Goal: Task Accomplishment & Management: Manage account settings

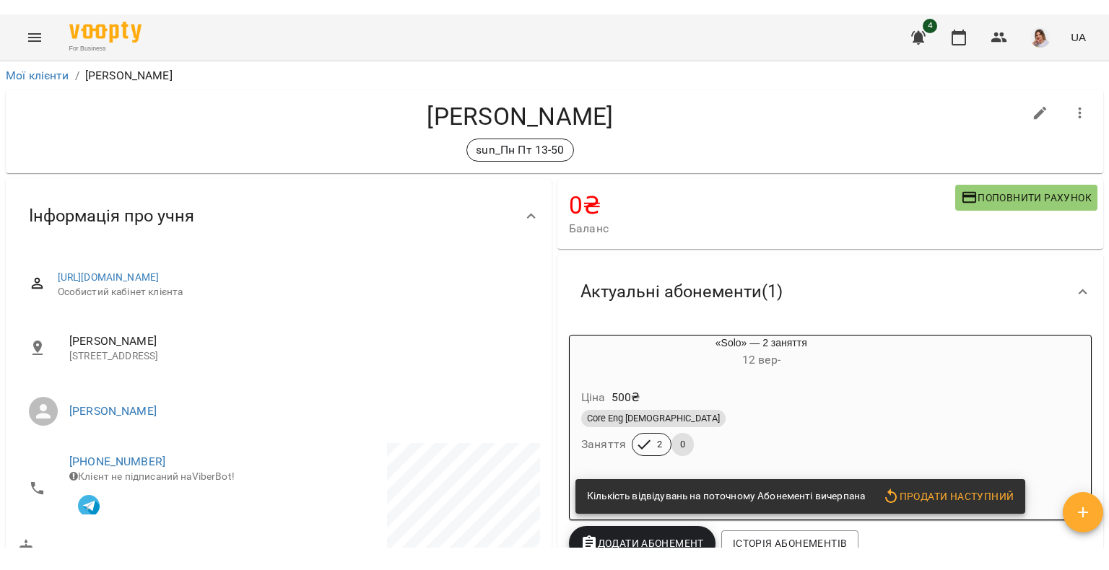
scroll to position [1375, 0]
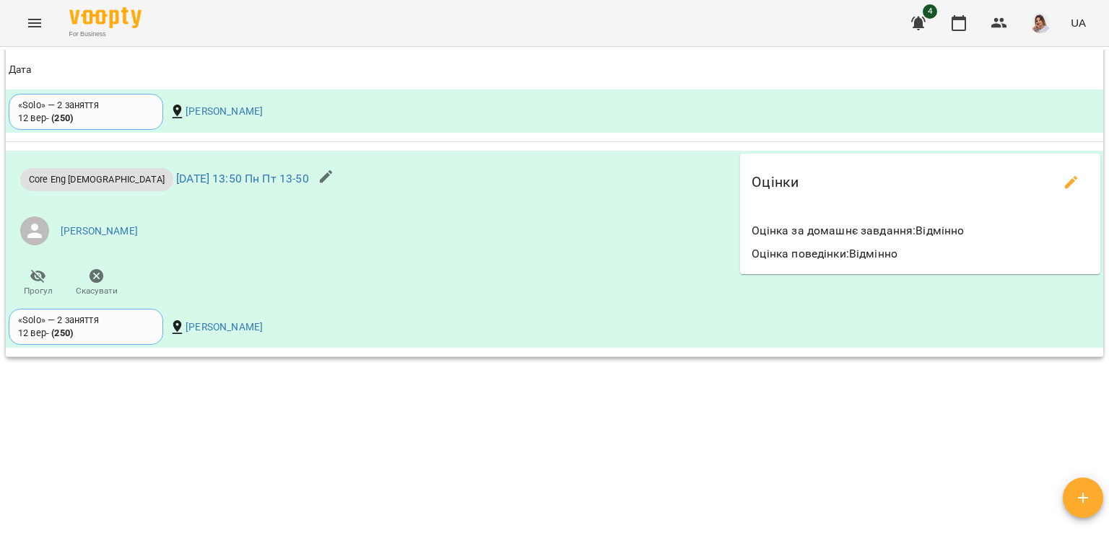
click at [33, 22] on icon "Menu" at bounding box center [34, 22] width 17 height 17
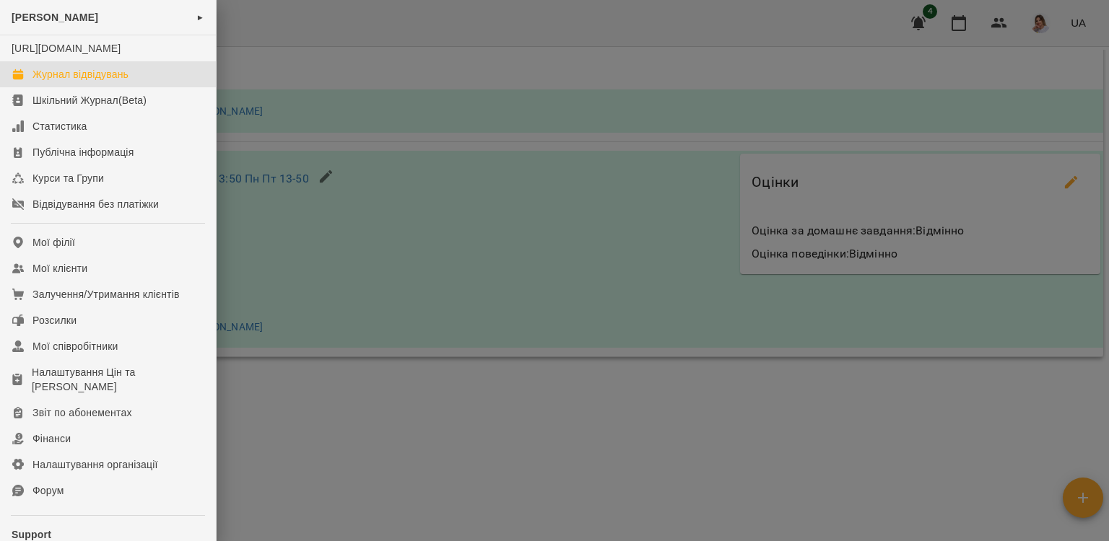
click at [43, 82] on div "Журнал відвідувань" at bounding box center [80, 74] width 96 height 14
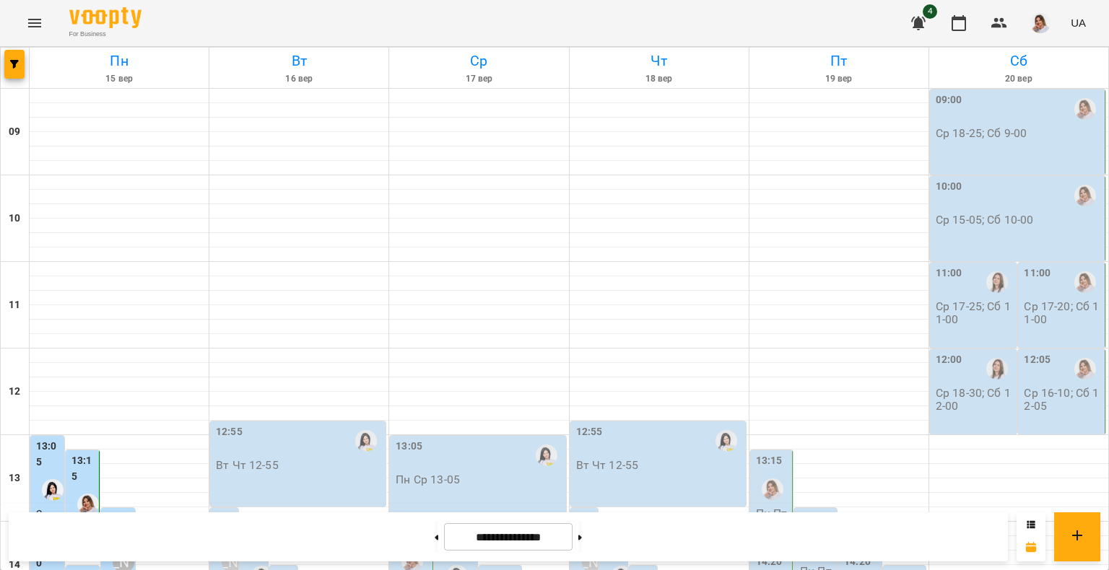
click at [918, 22] on icon "button" at bounding box center [918, 24] width 14 height 14
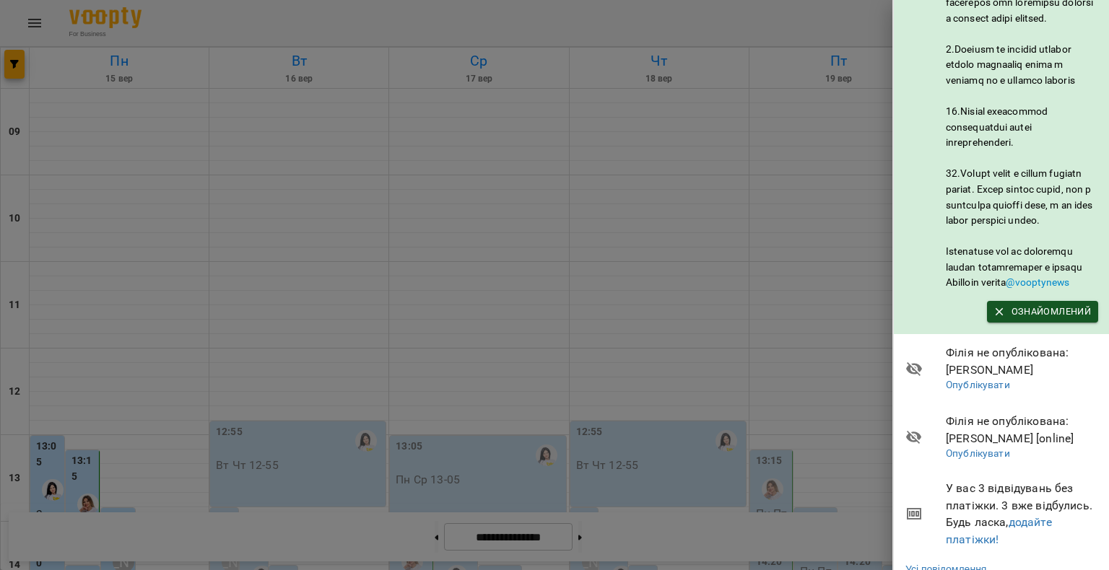
scroll to position [862, 0]
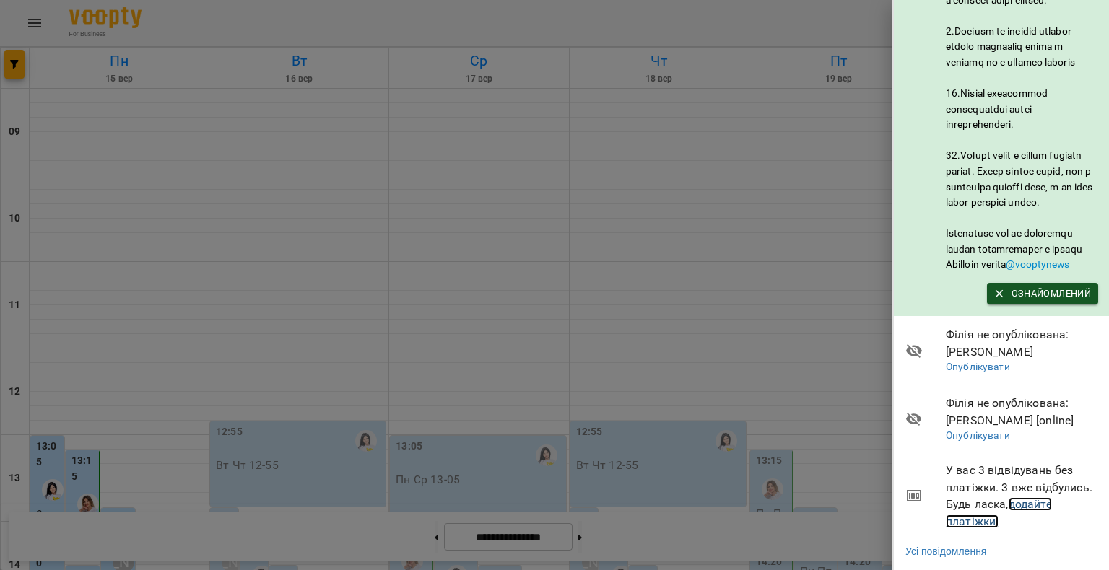
click at [980, 510] on link "додайте платіжки!" at bounding box center [999, 512] width 106 height 31
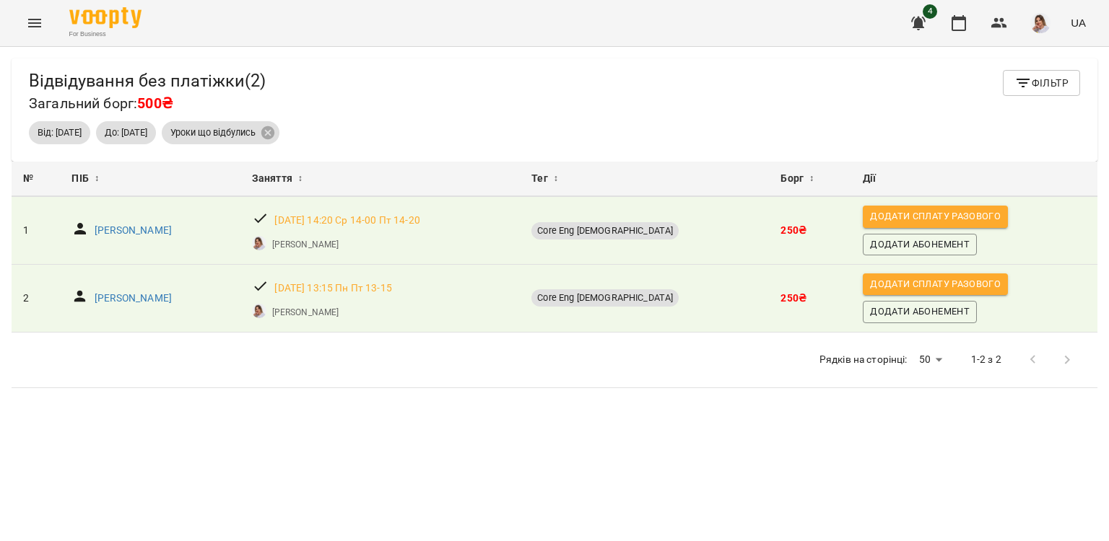
click at [1016, 79] on icon "button" at bounding box center [1022, 83] width 13 height 9
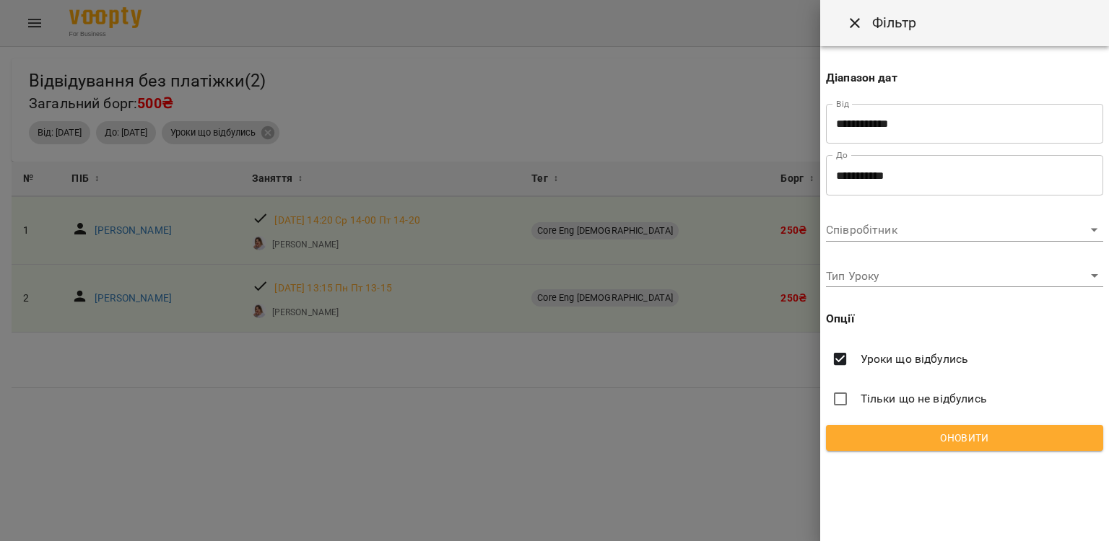
click at [558, 385] on div at bounding box center [554, 270] width 1109 height 541
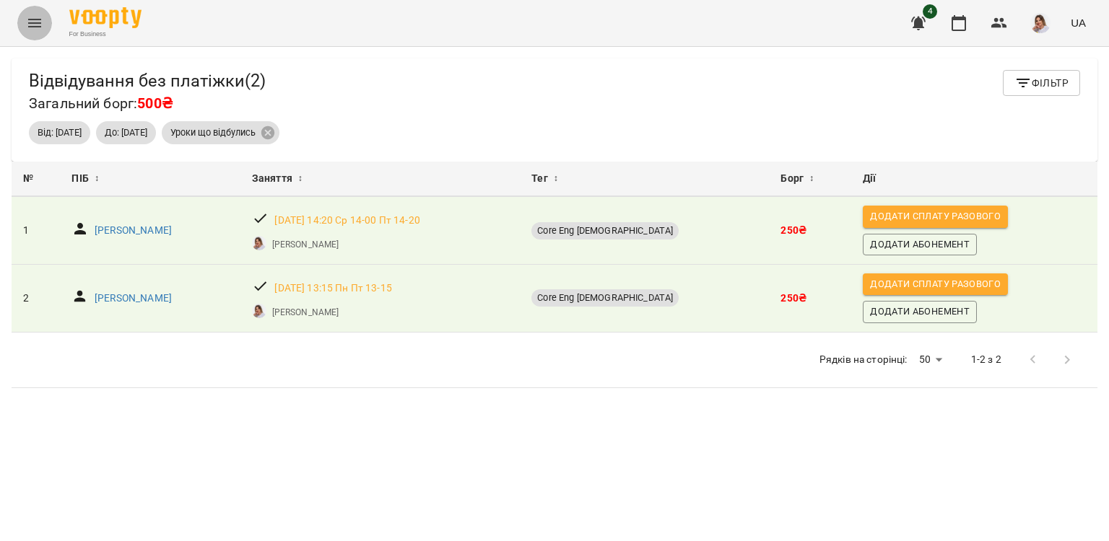
click at [30, 28] on icon "Menu" at bounding box center [34, 22] width 17 height 17
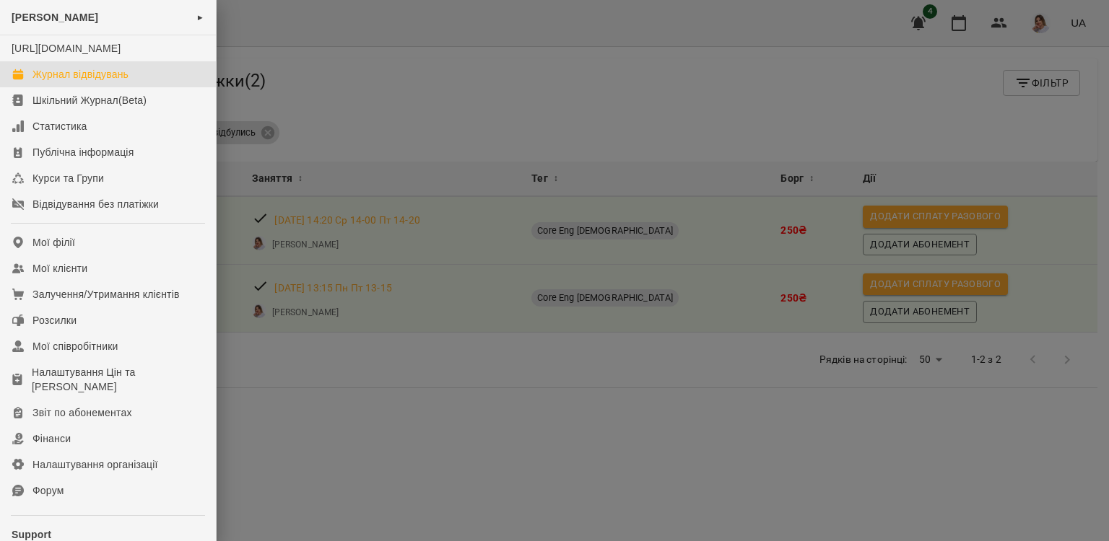
click at [77, 82] on div "Журнал відвідувань" at bounding box center [80, 74] width 96 height 14
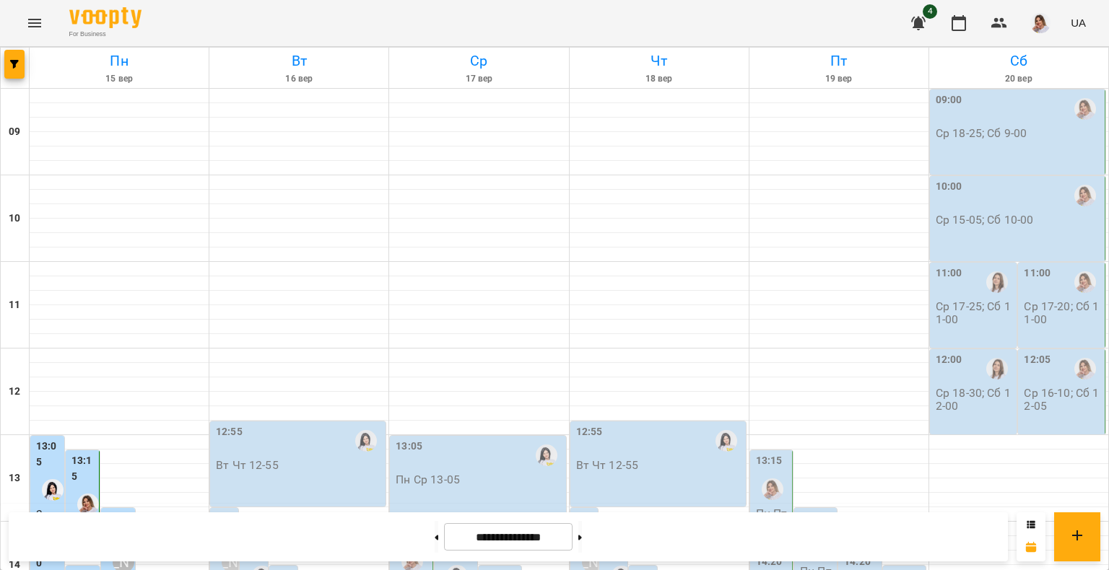
click at [931, 21] on button "button" at bounding box center [918, 23] width 35 height 35
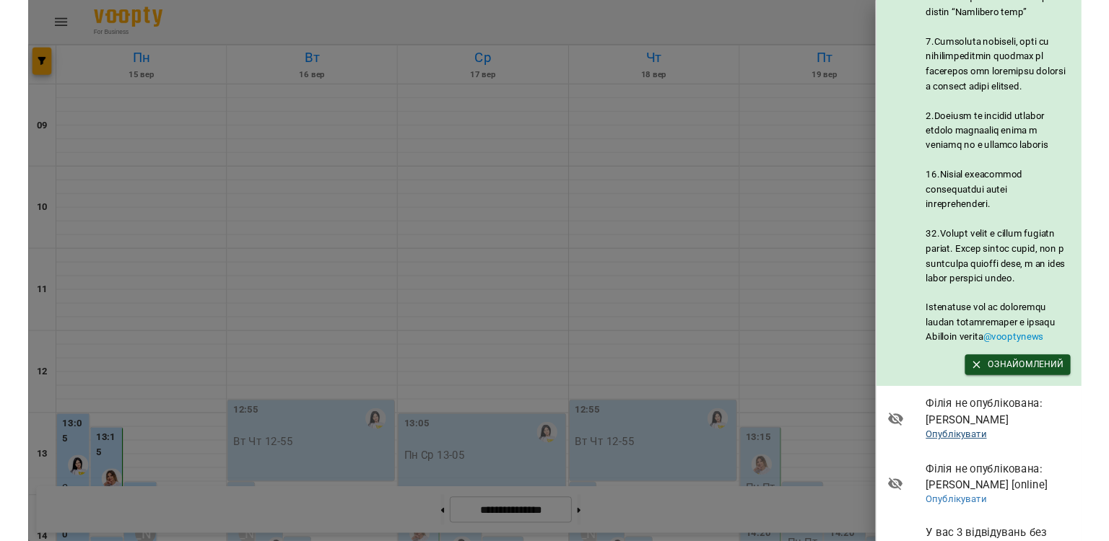
scroll to position [862, 0]
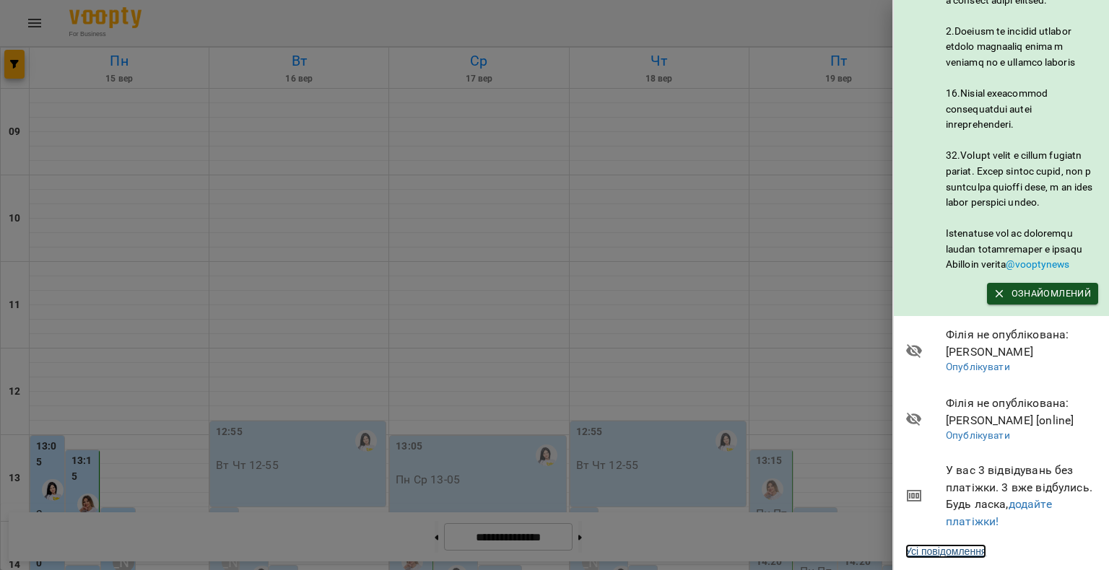
click at [957, 541] on link "Усі повідомлення" at bounding box center [945, 551] width 81 height 14
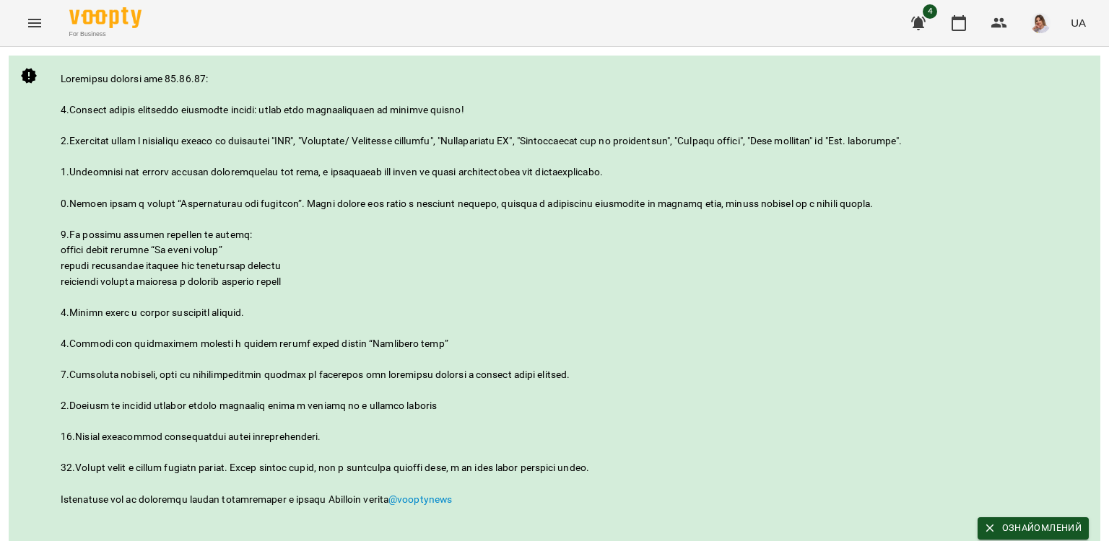
scroll to position [212, 0]
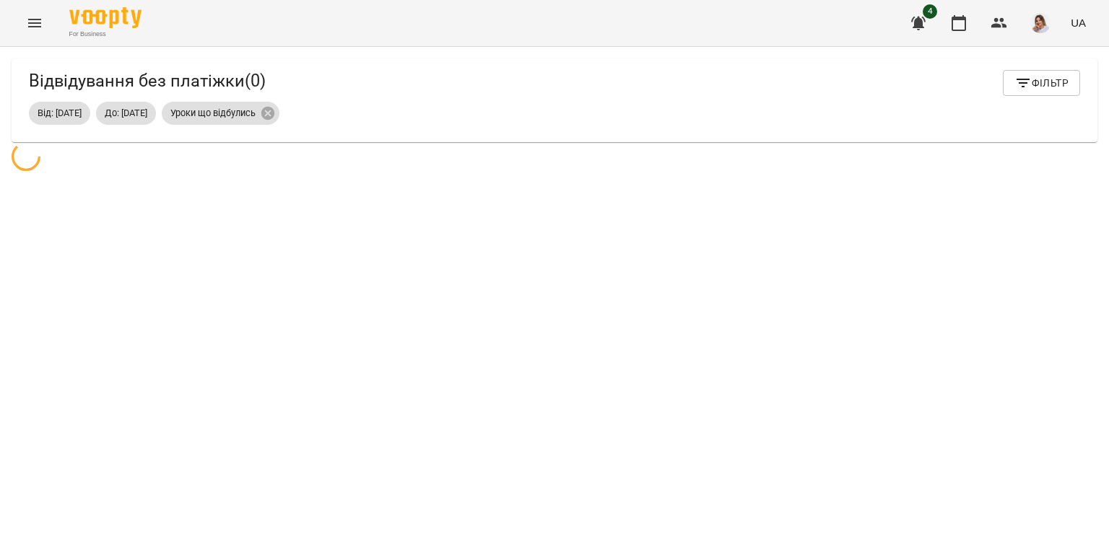
scroll to position [46, 0]
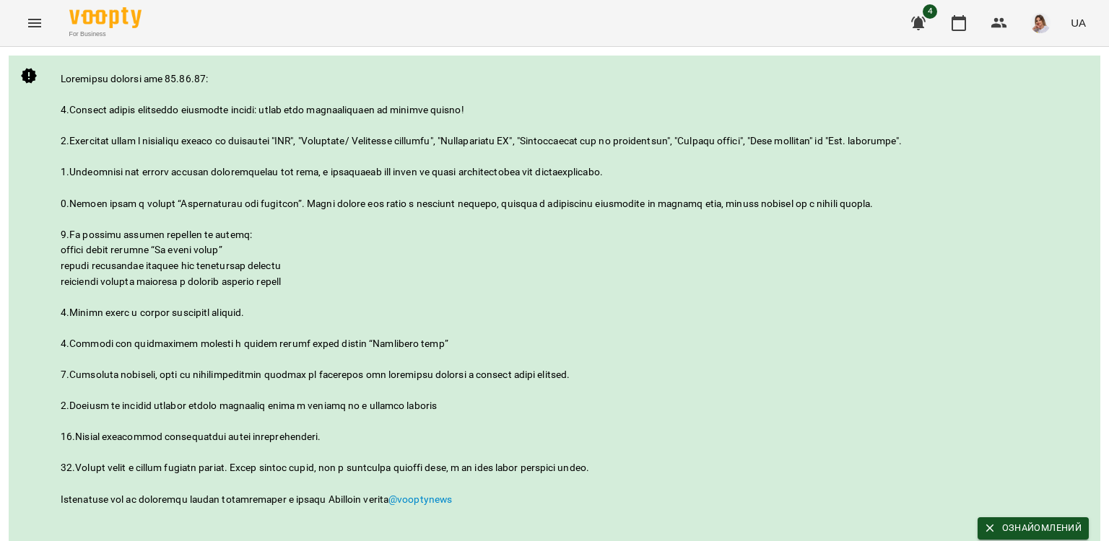
scroll to position [212, 0]
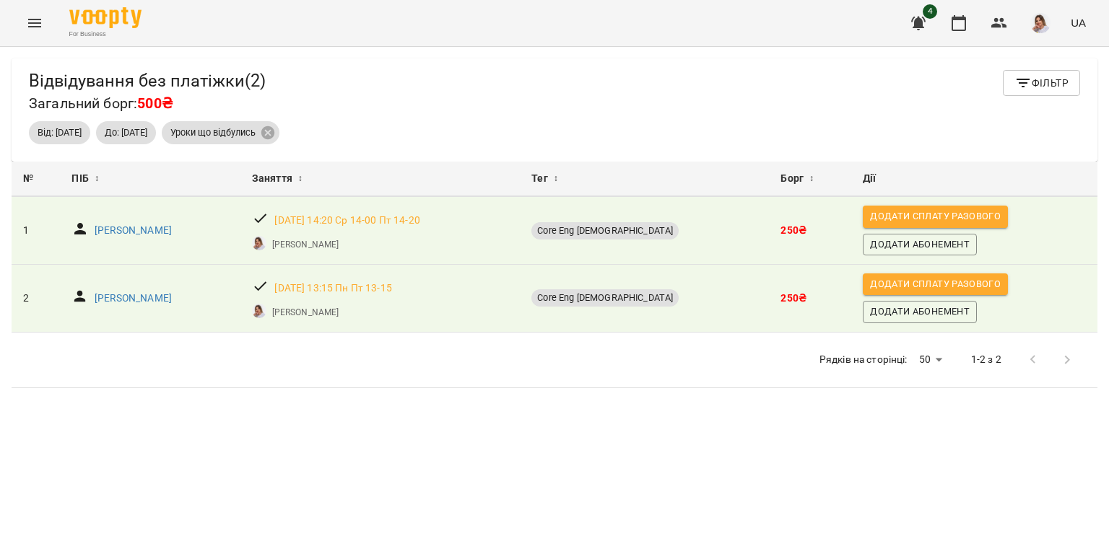
click at [1049, 32] on span "button" at bounding box center [1040, 23] width 20 height 20
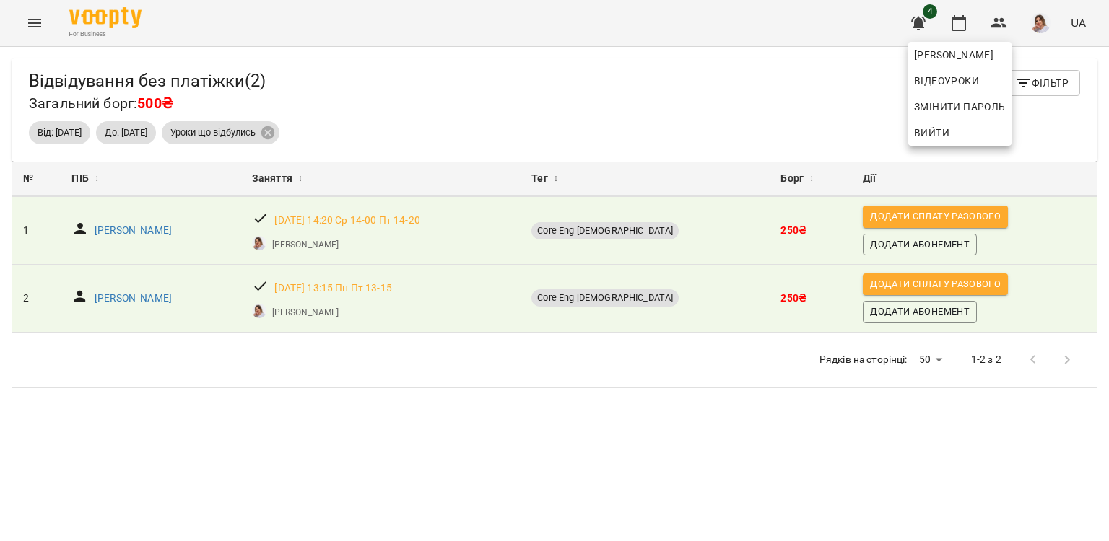
click at [820, 95] on div at bounding box center [554, 270] width 1109 height 541
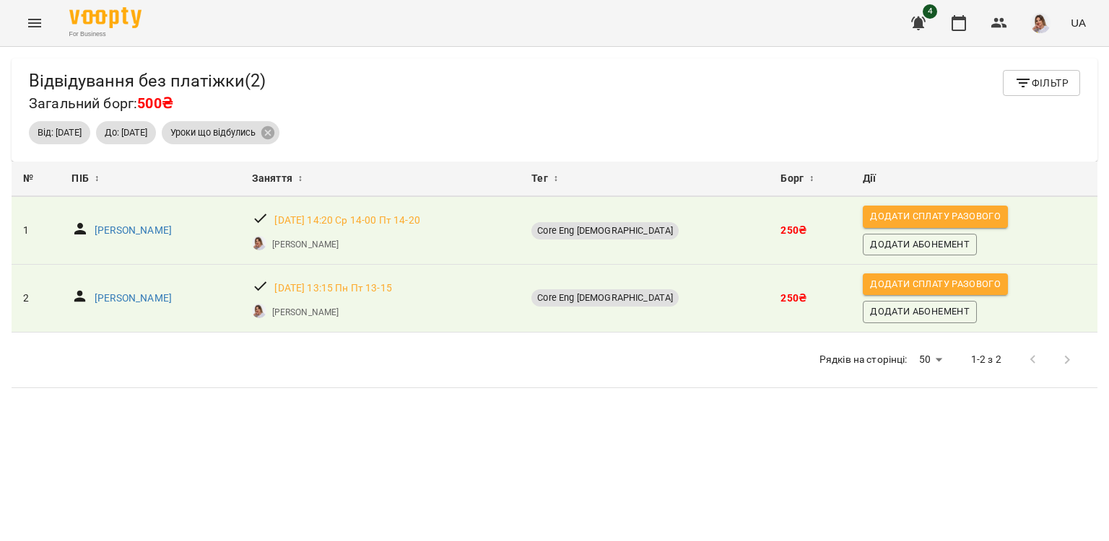
click at [1019, 79] on icon "button" at bounding box center [1022, 82] width 17 height 17
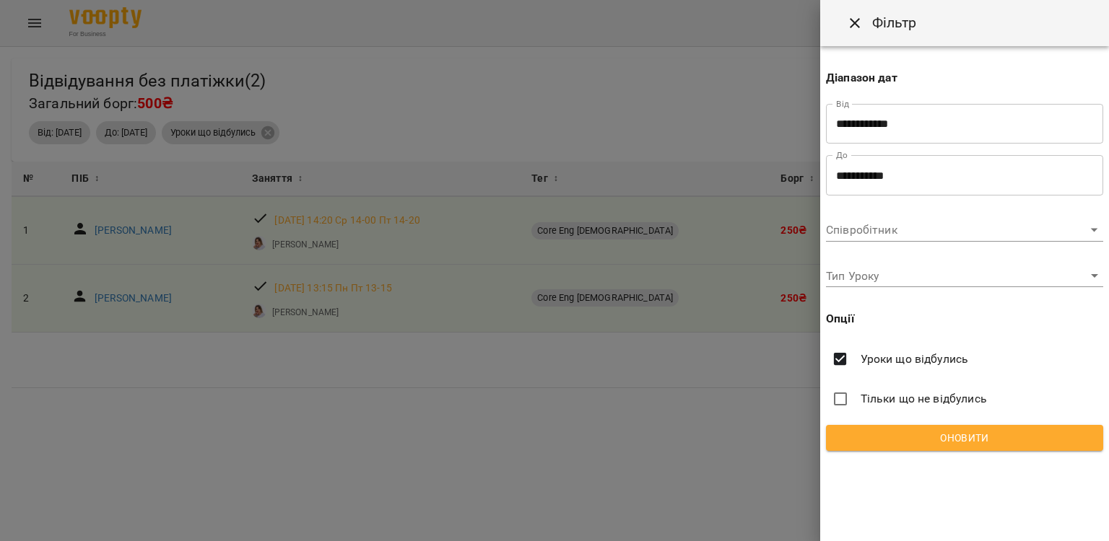
click at [934, 224] on body "For Business 4 UA Відвідування без платіжки ( 2 ) Загальний борг: 500₴ Фільтр В…" at bounding box center [554, 294] width 1109 height 588
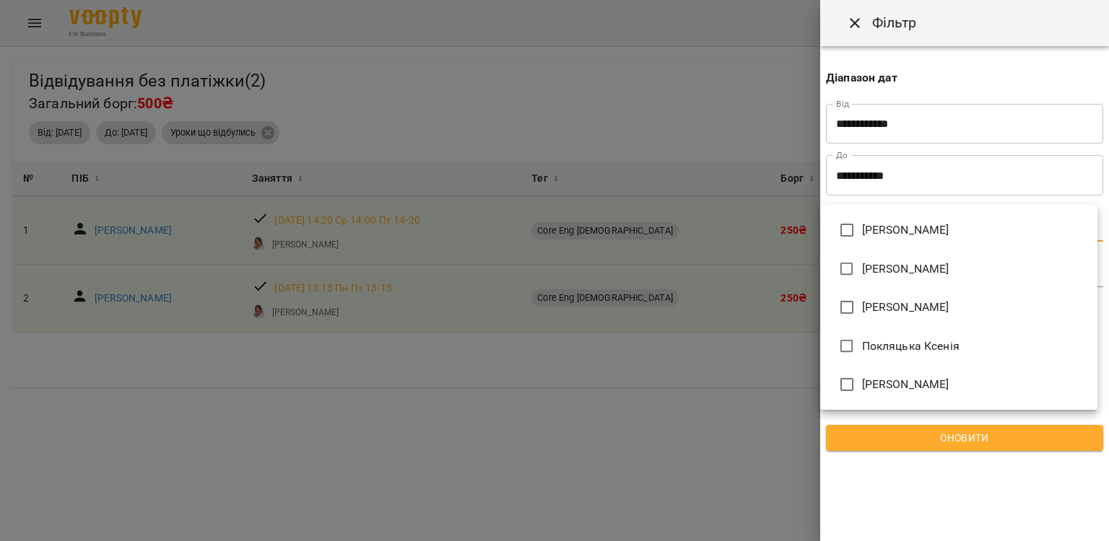
click at [924, 219] on li "[PERSON_NAME]" at bounding box center [958, 230] width 277 height 39
type input "**********"
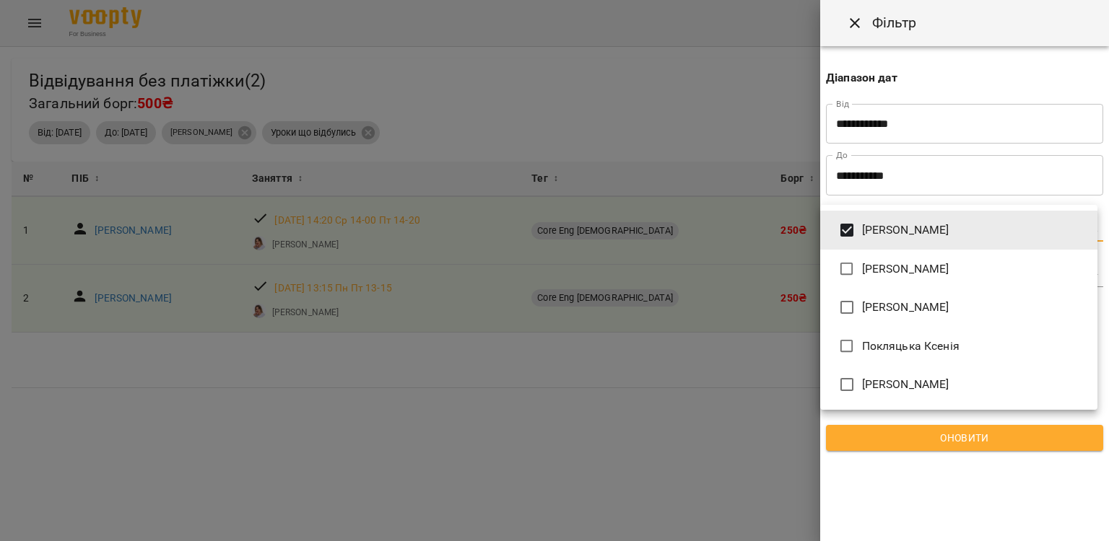
drag, startPoint x: 586, startPoint y: 424, endPoint x: 593, endPoint y: 416, distance: 10.7
click at [586, 423] on div at bounding box center [554, 270] width 1109 height 541
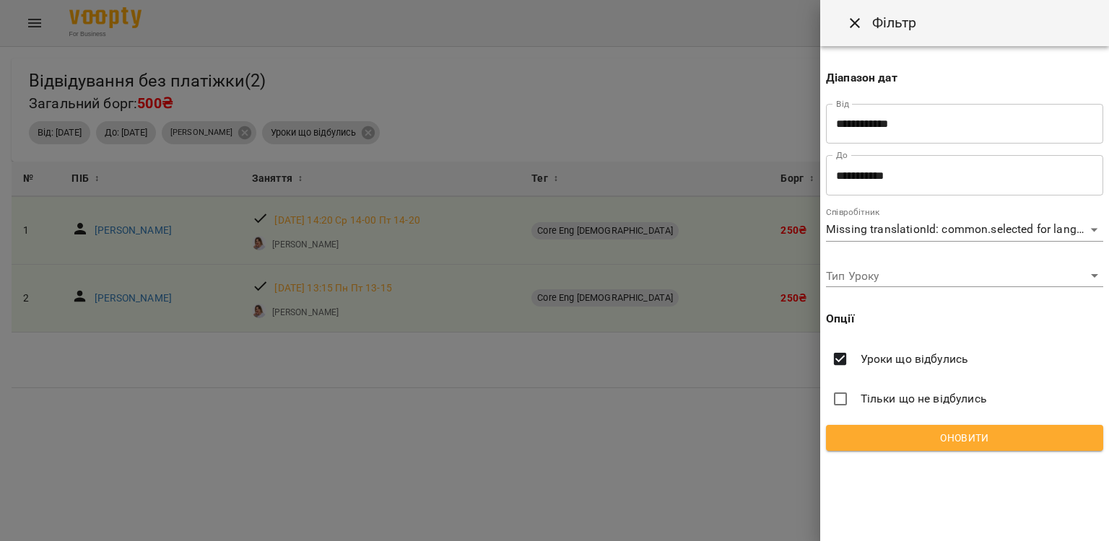
click at [901, 423] on div "**********" at bounding box center [964, 254] width 289 height 417
click at [895, 435] on span "Оновити" at bounding box center [964, 438] width 254 height 17
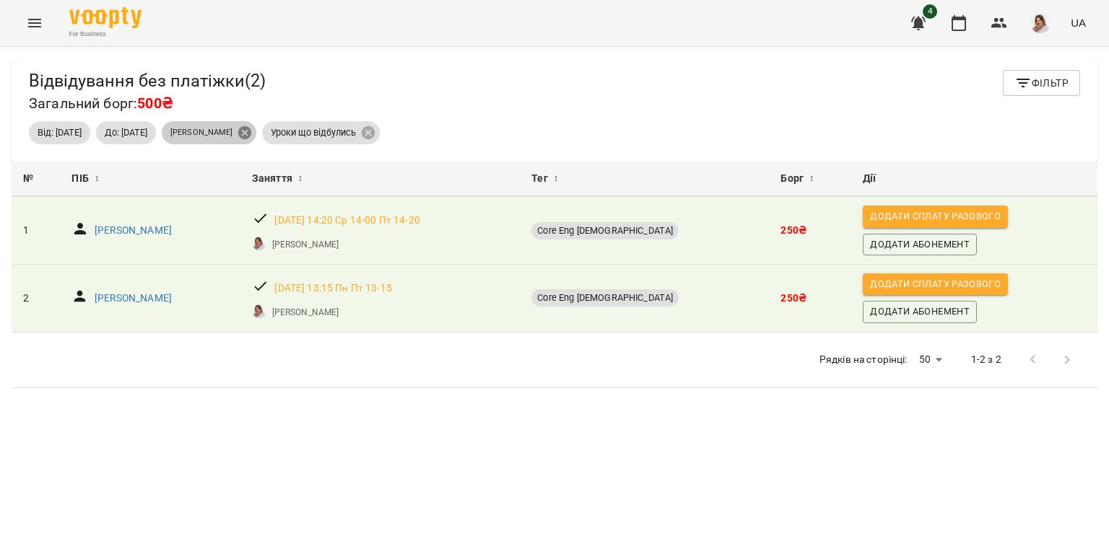
click at [253, 134] on icon at bounding box center [245, 133] width 16 height 16
click at [274, 136] on icon at bounding box center [267, 132] width 13 height 13
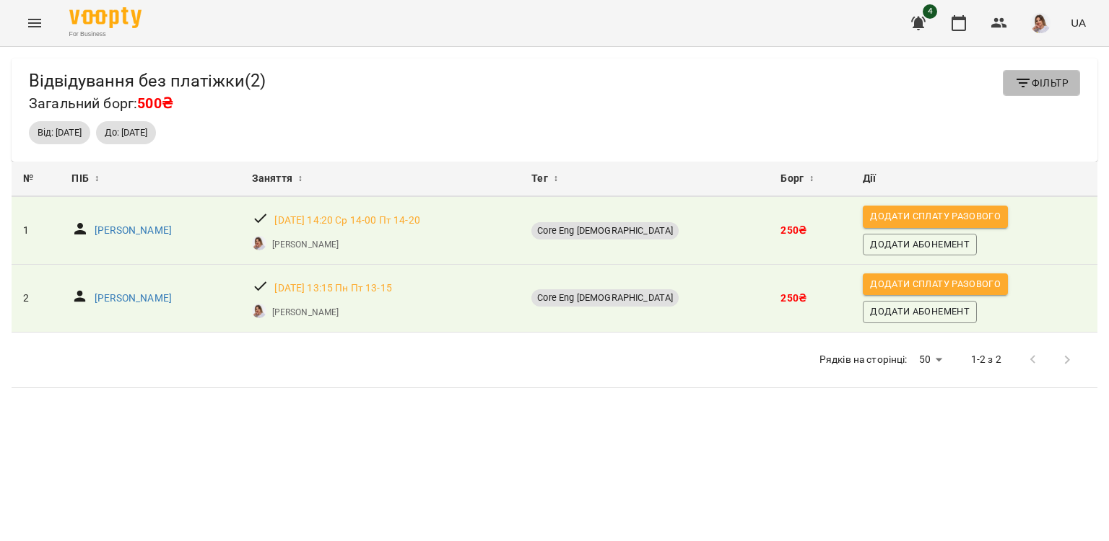
click at [1003, 88] on button "Фільтр" at bounding box center [1041, 83] width 77 height 26
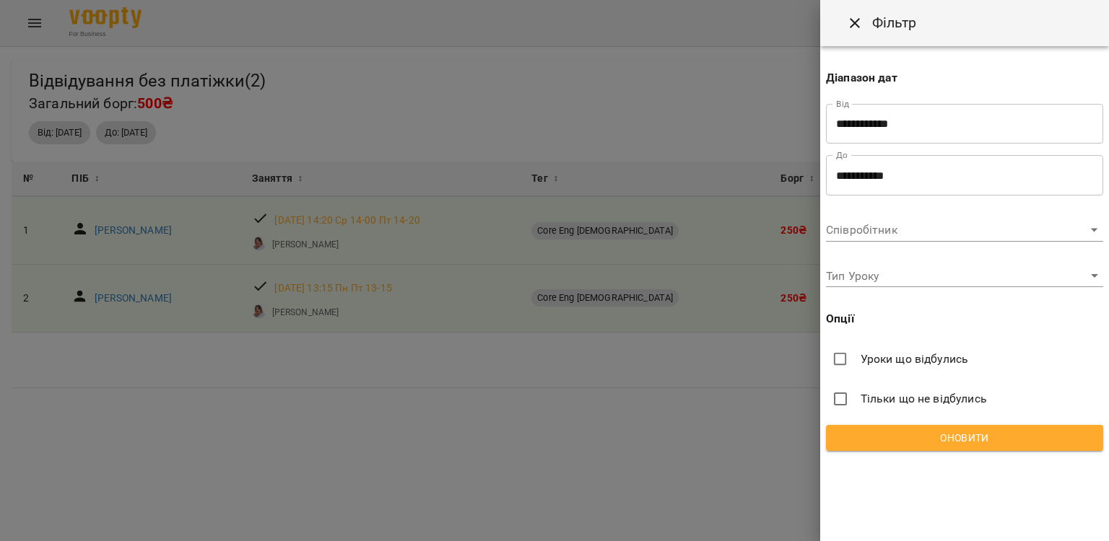
click at [881, 363] on span "Уроки що відбулись" at bounding box center [915, 359] width 108 height 17
click at [907, 403] on span "Тільки що не відбулись" at bounding box center [924, 399] width 126 height 17
click at [892, 374] on div "**********" at bounding box center [964, 254] width 289 height 417
click at [887, 353] on span "Уроки що відбулись" at bounding box center [915, 359] width 108 height 17
click at [903, 424] on div "**********" at bounding box center [964, 254] width 289 height 417
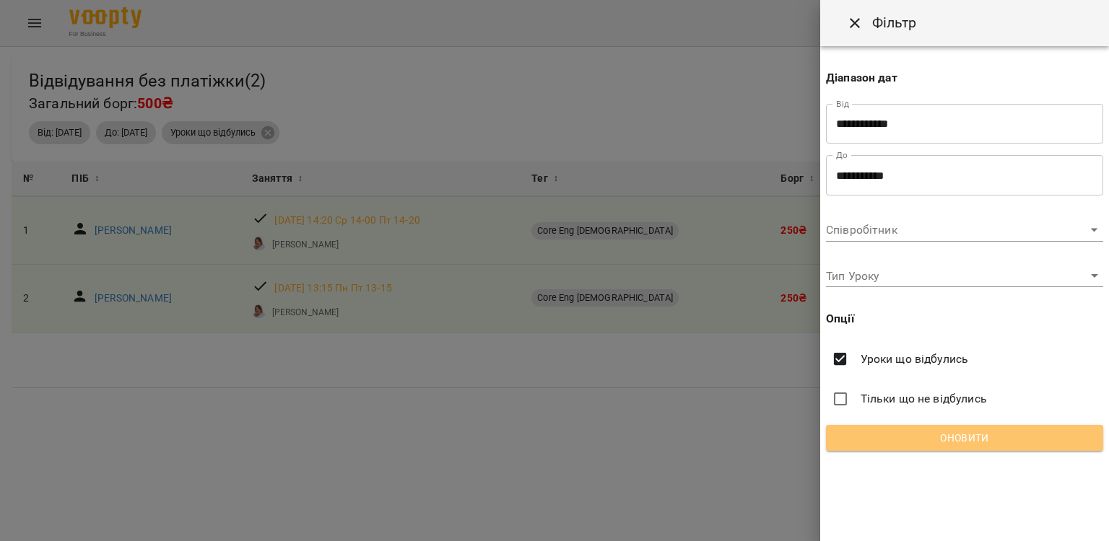
click at [903, 434] on span "Оновити" at bounding box center [964, 438] width 254 height 17
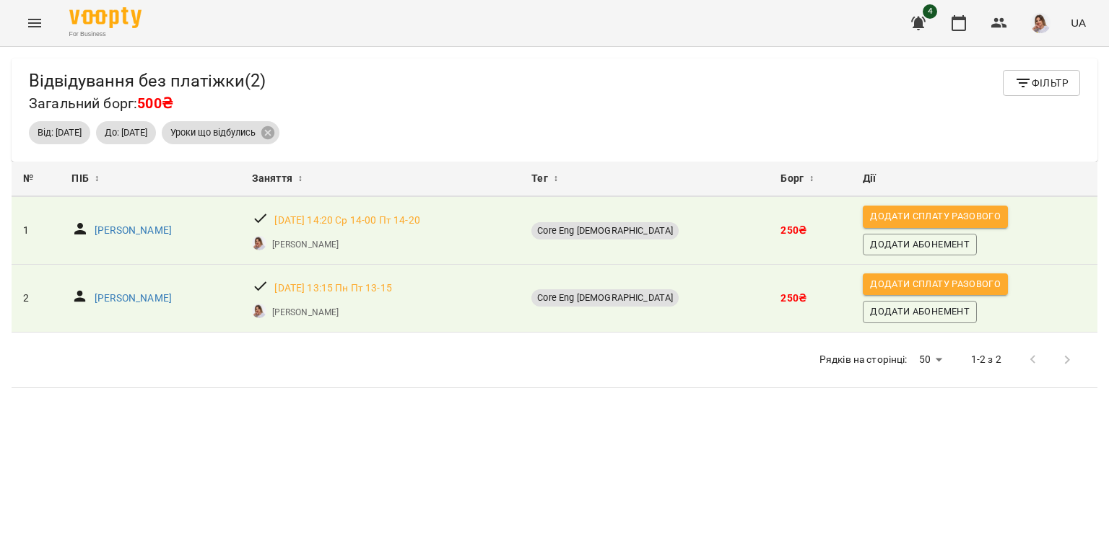
click at [17, 28] on div "For Business 4 UA" at bounding box center [554, 23] width 1109 height 46
click at [30, 25] on icon "Menu" at bounding box center [34, 22] width 17 height 17
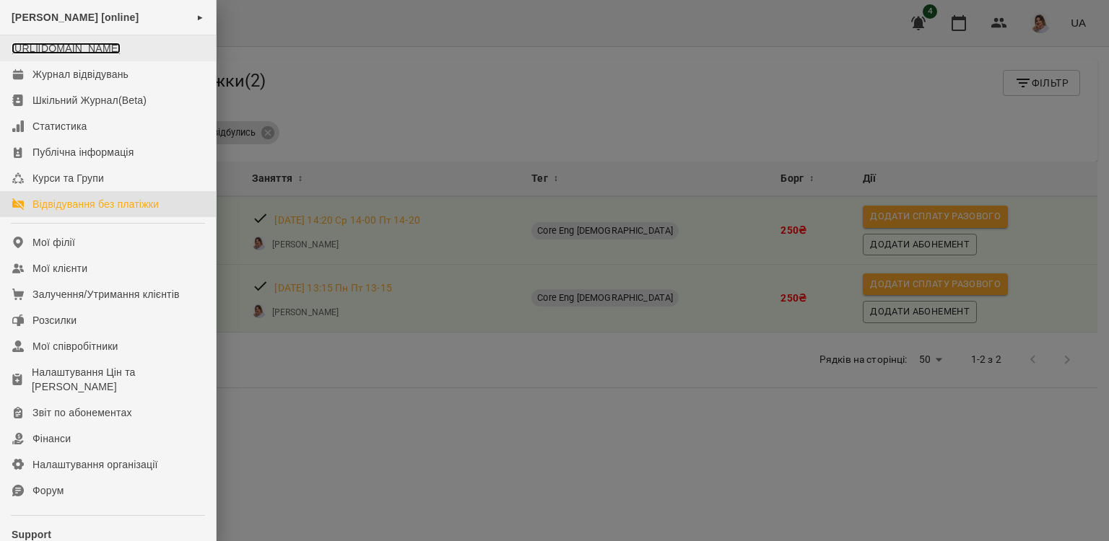
click at [43, 52] on link "[URL][DOMAIN_NAME]" at bounding box center [66, 49] width 109 height 12
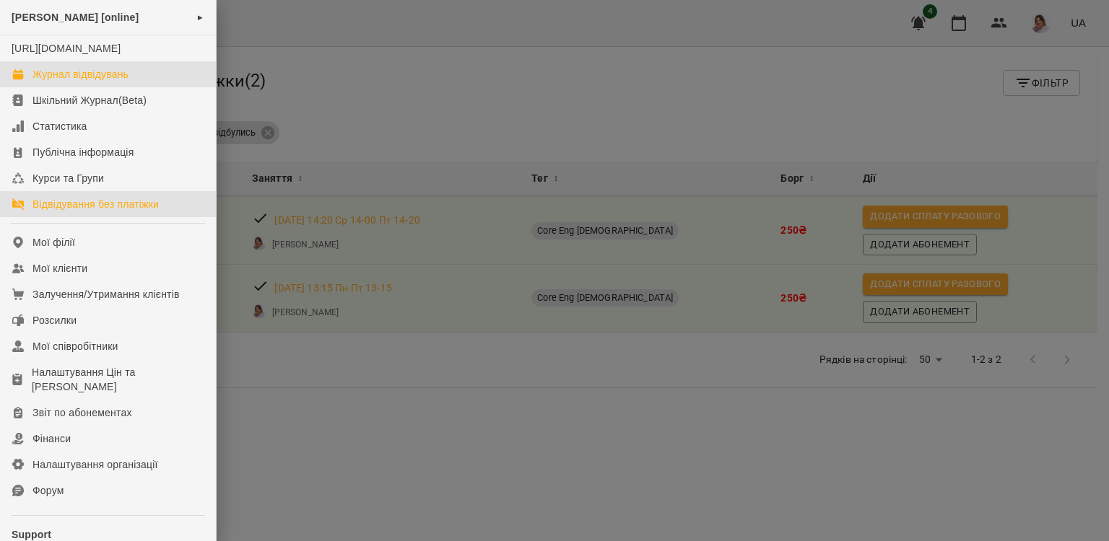
click at [85, 87] on link "Журнал відвідувань" at bounding box center [108, 74] width 216 height 26
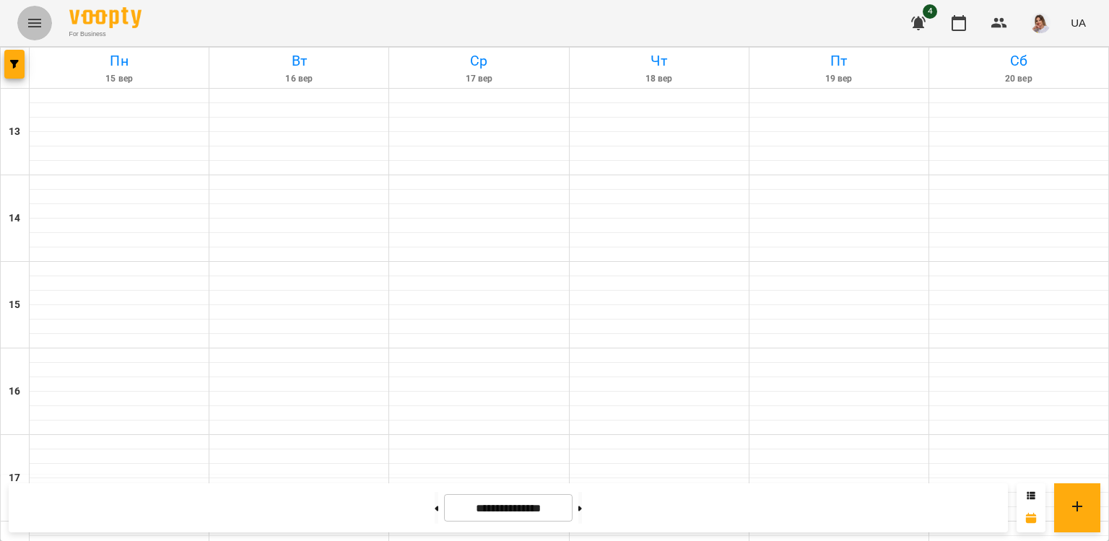
click at [29, 17] on icon "Menu" at bounding box center [34, 22] width 17 height 17
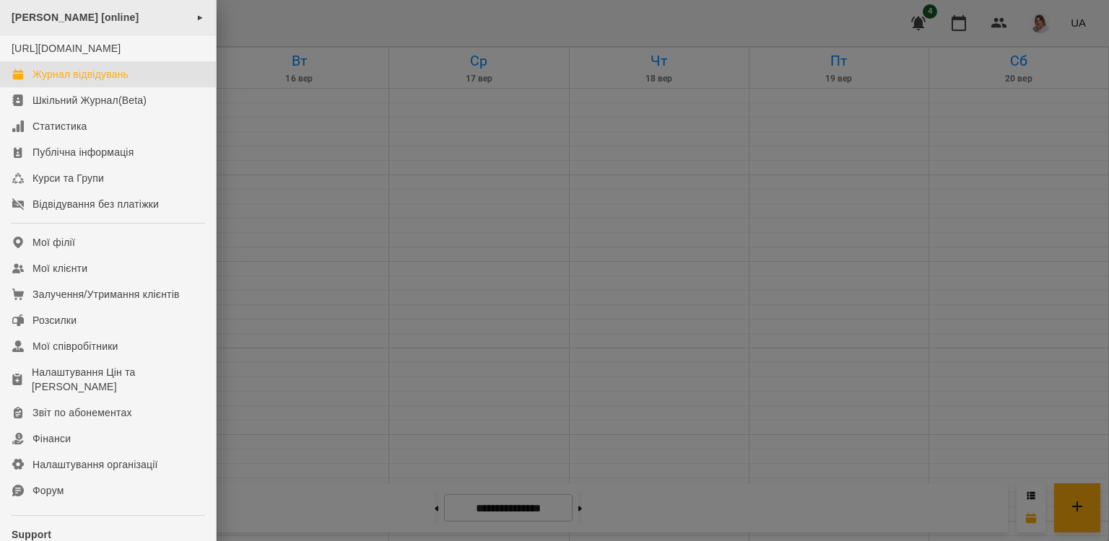
click at [100, 25] on div "[PERSON_NAME] [online] ►" at bounding box center [108, 17] width 216 height 35
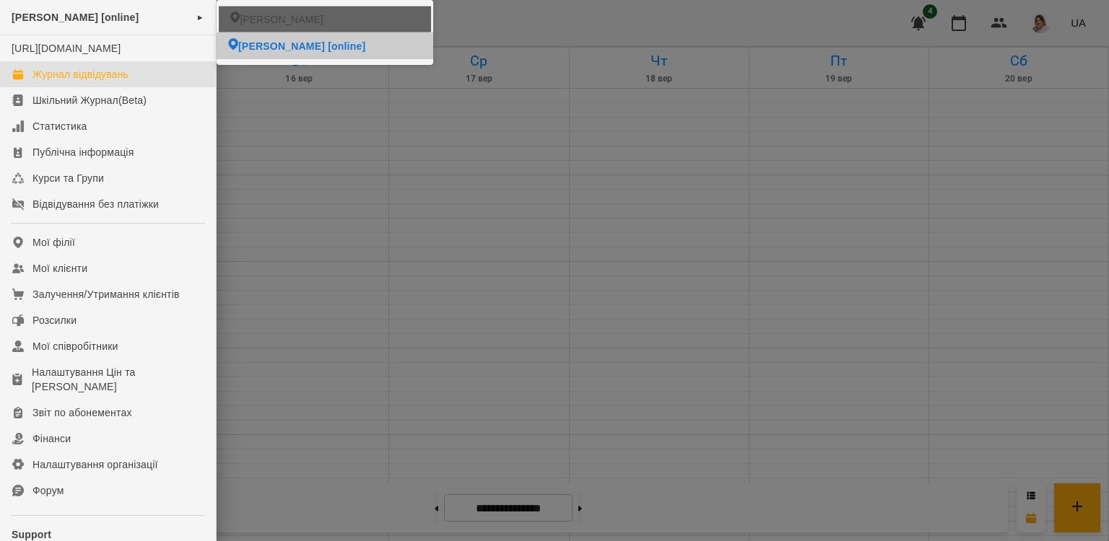
click at [273, 22] on span "[PERSON_NAME]" at bounding box center [281, 19] width 83 height 14
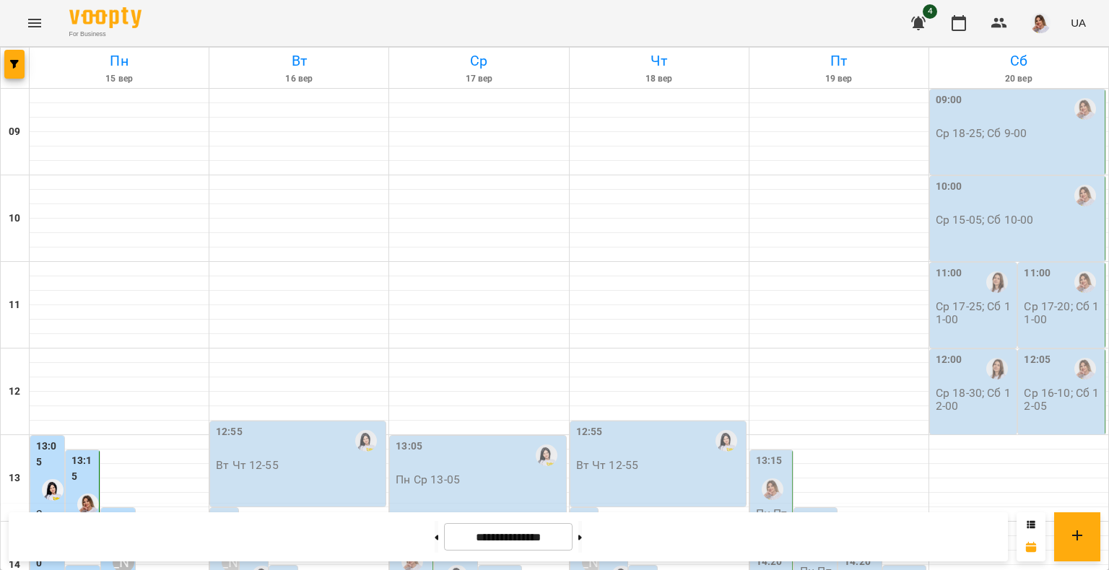
scroll to position [622, 0]
click at [931, 27] on button "button" at bounding box center [918, 23] width 35 height 35
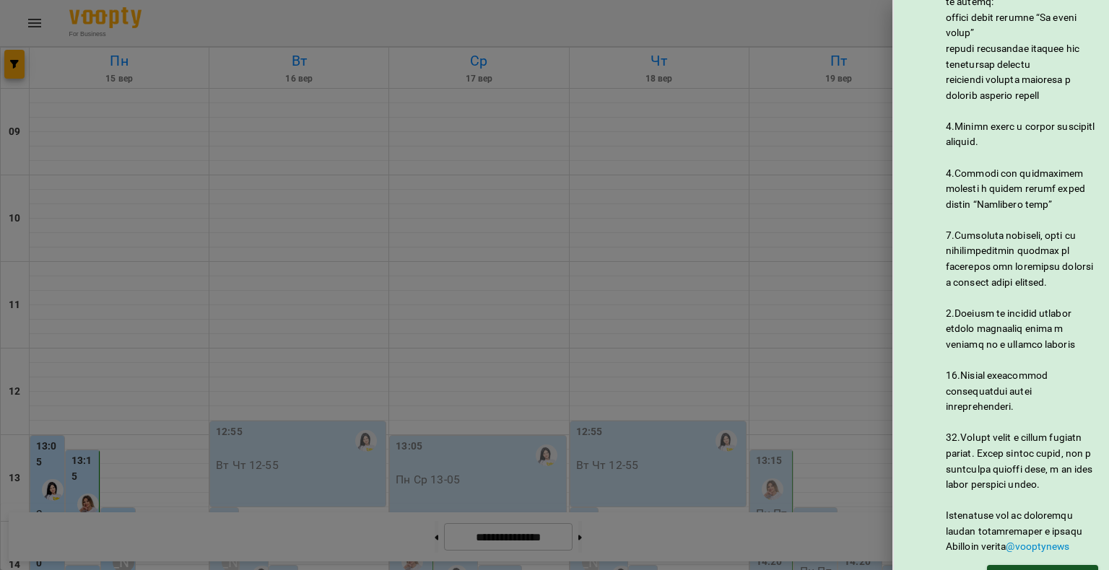
scroll to position [862, 0]
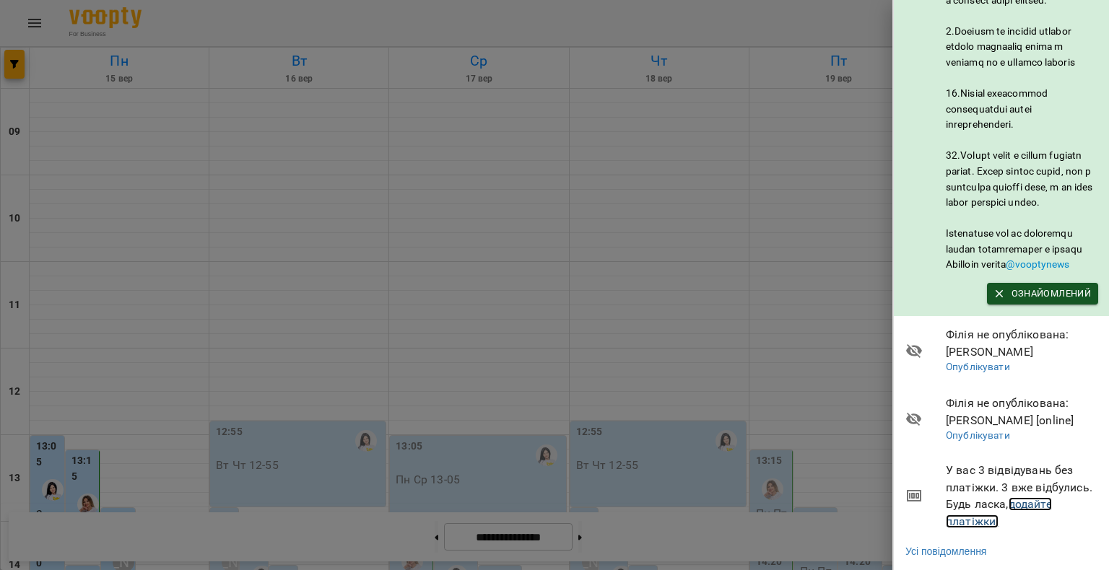
click at [964, 508] on link "додайте платіжки!" at bounding box center [999, 512] width 106 height 31
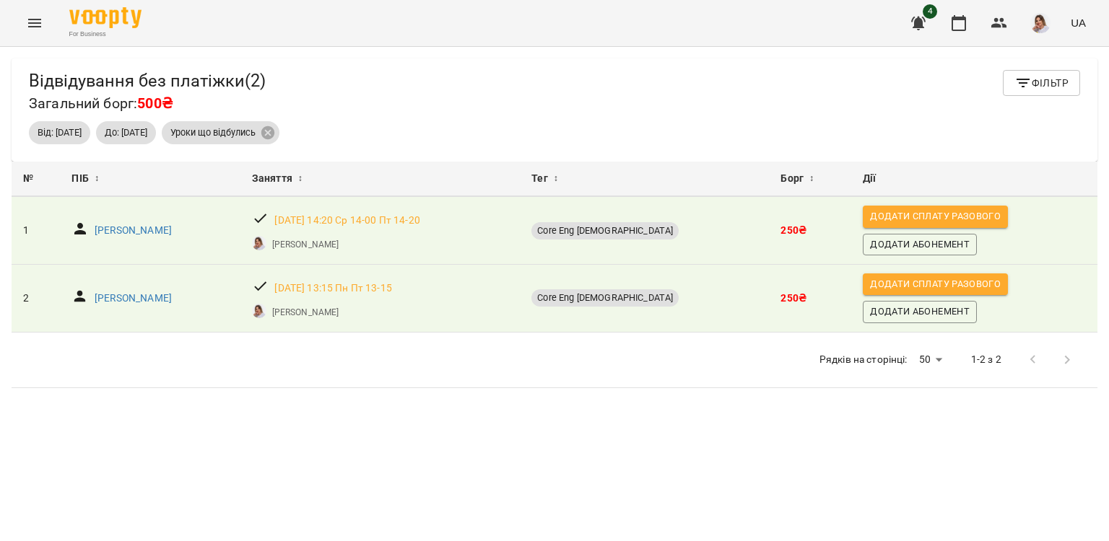
click at [42, 19] on icon "Menu" at bounding box center [34, 22] width 17 height 17
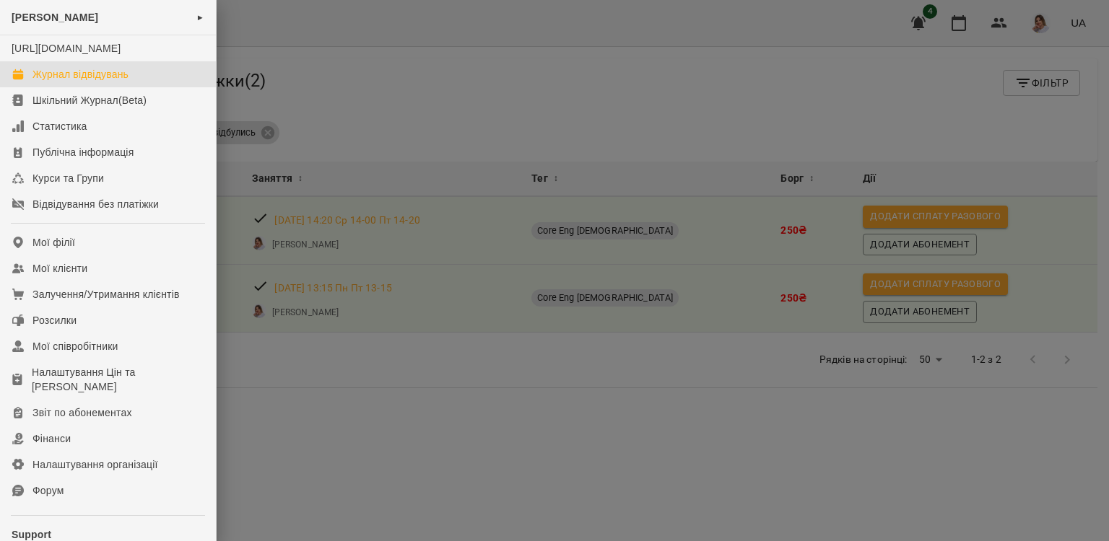
click at [47, 82] on div "Журнал відвідувань" at bounding box center [80, 74] width 96 height 14
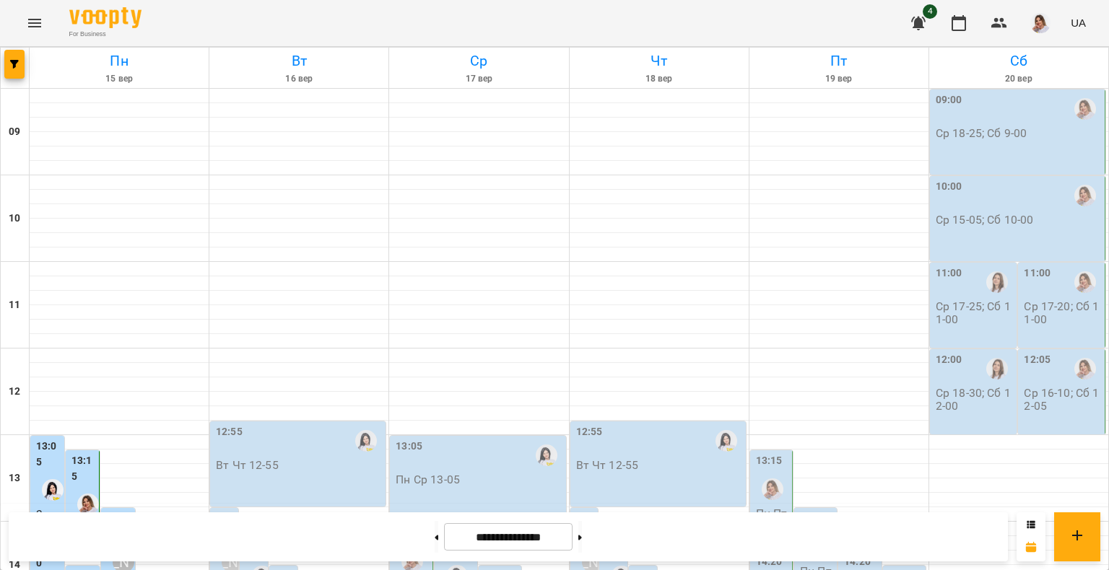
scroll to position [622, 0]
